Goal: Task Accomplishment & Management: Complete application form

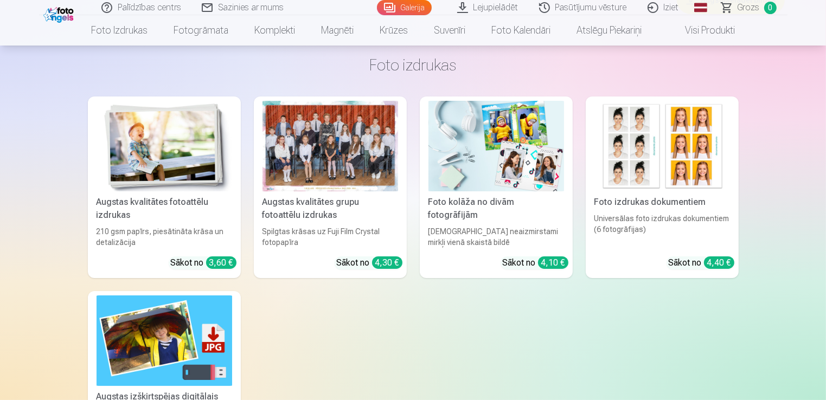
scroll to position [3770, 0]
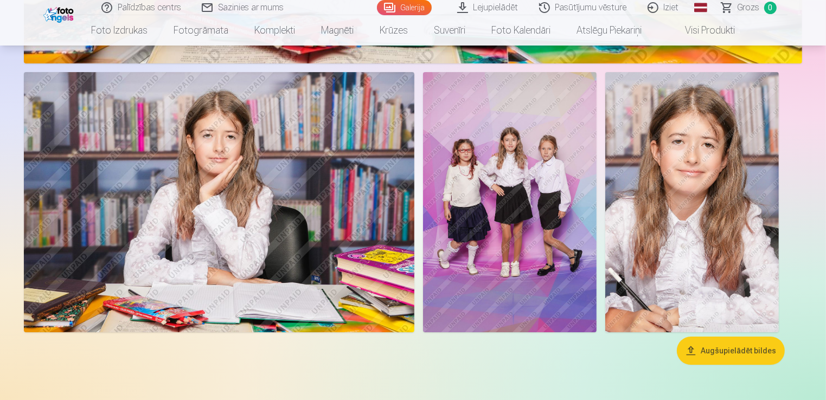
click at [664, 6] on link "Iziet" at bounding box center [664, 7] width 52 height 15
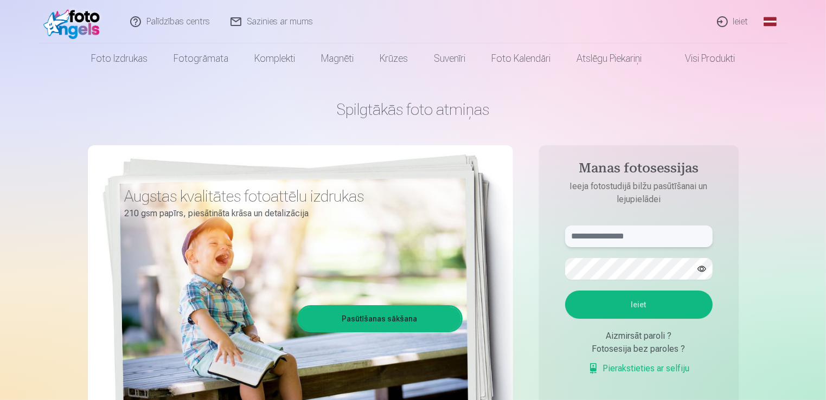
click at [584, 234] on input "text" at bounding box center [638, 237] width 147 height 22
click at [586, 235] on input "text" at bounding box center [638, 237] width 147 height 22
type input "**********"
click at [636, 306] on button "Ieiet" at bounding box center [638, 305] width 147 height 28
